Goal: Find specific page/section: Find specific page/section

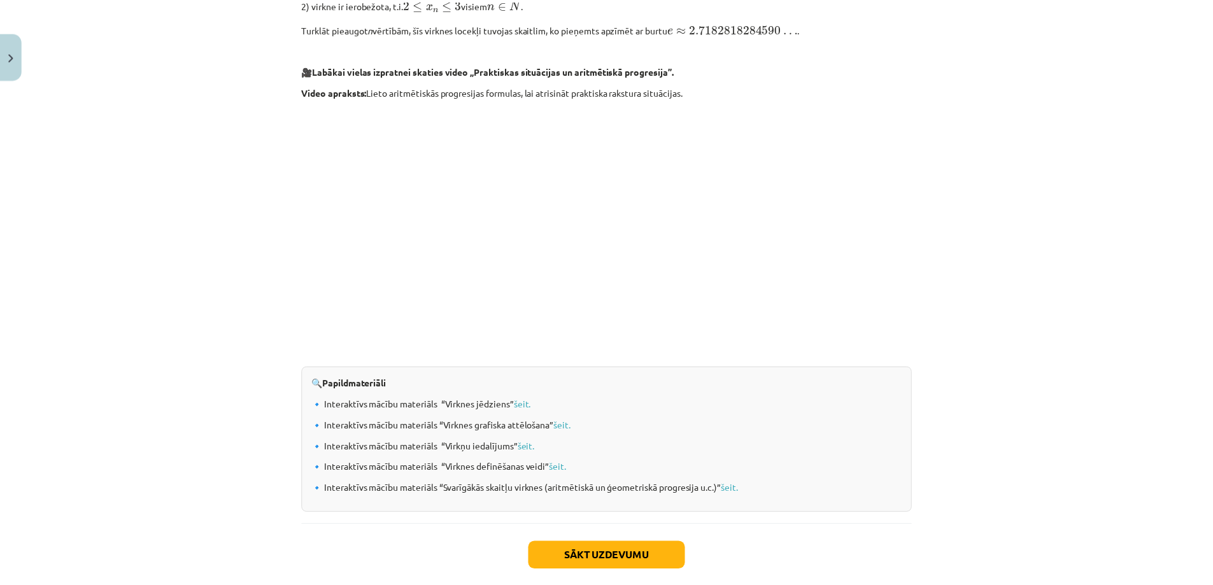
scroll to position [1199, 0]
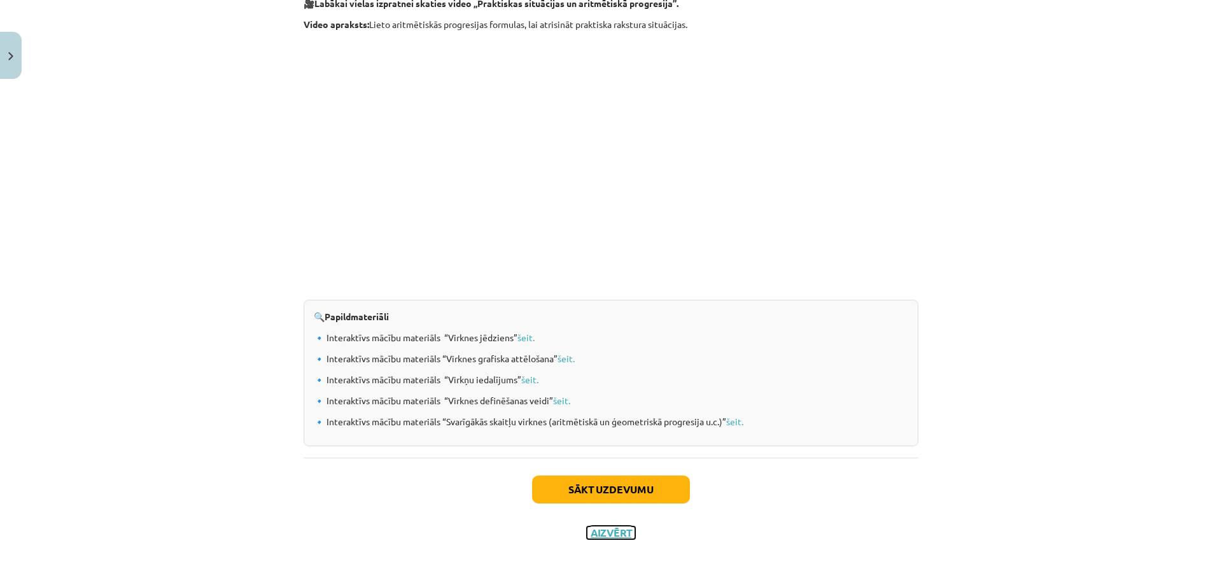
click at [610, 530] on button "Aizvērt" at bounding box center [611, 532] width 48 height 13
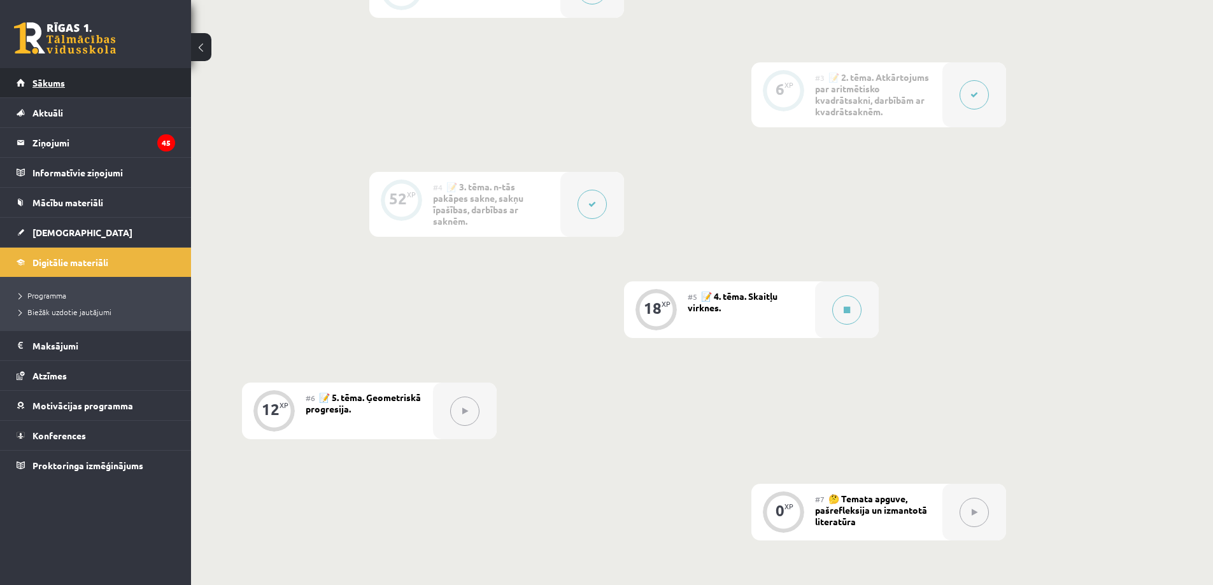
click at [68, 73] on link "Sākums" at bounding box center [96, 82] width 159 height 29
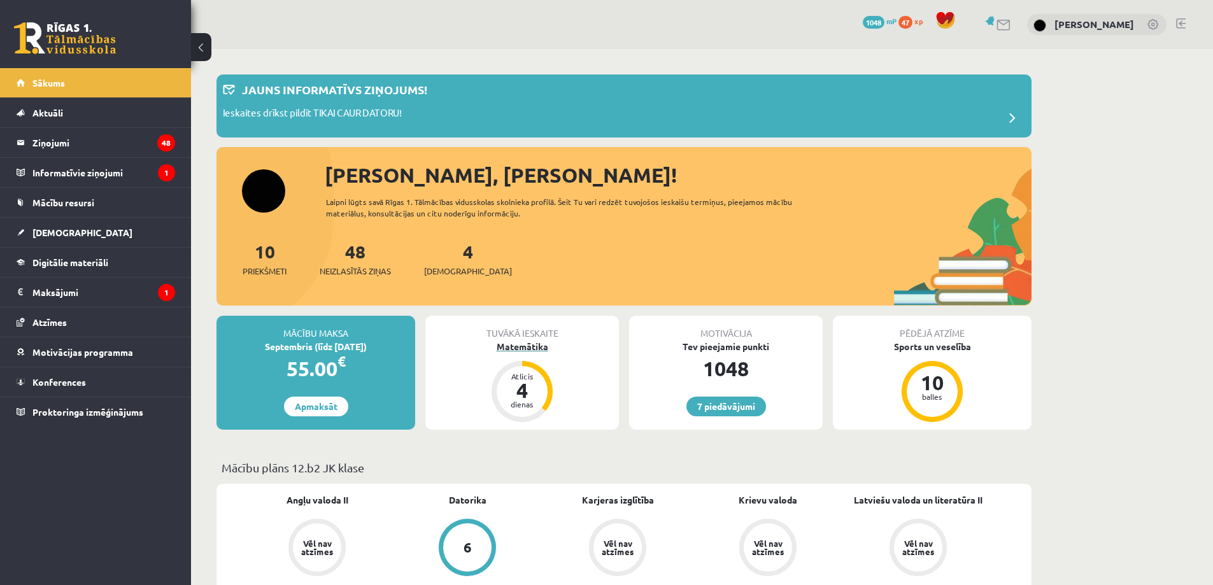
click at [526, 342] on div "Matemātika" at bounding box center [522, 346] width 194 height 13
